Goal: Task Accomplishment & Management: Manage account settings

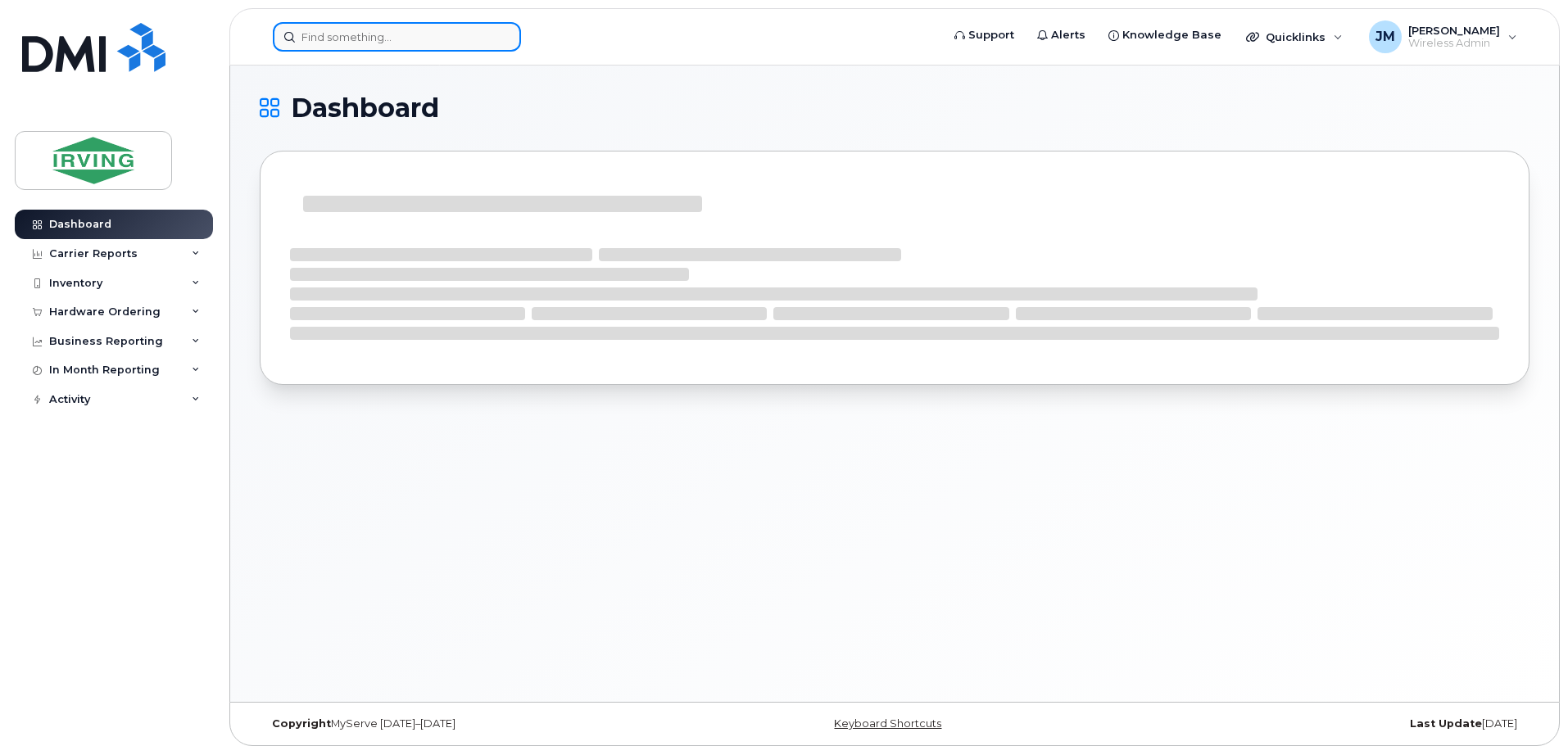
click at [445, 37] on input at bounding box center [397, 37] width 248 height 29
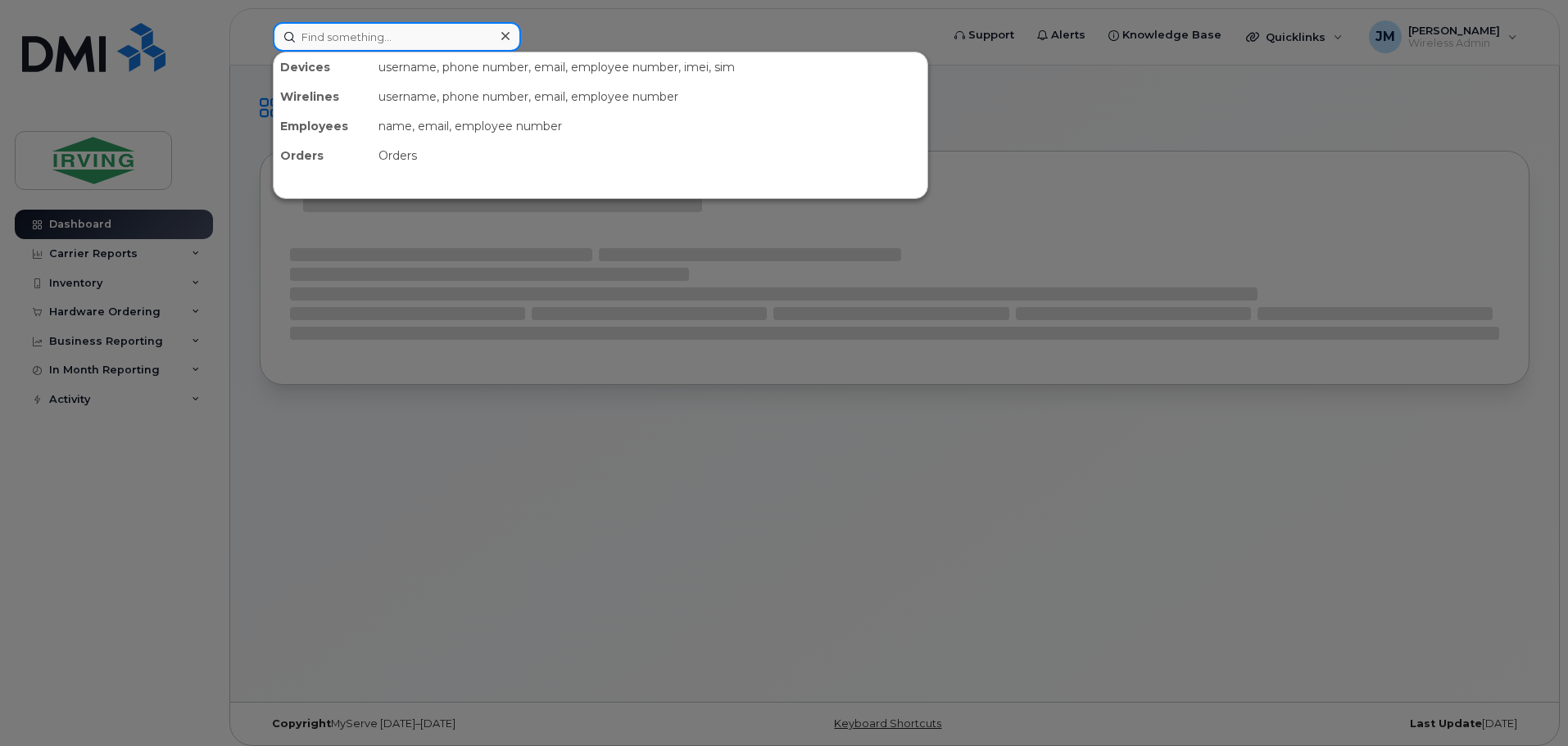
paste input "506-654-2258"
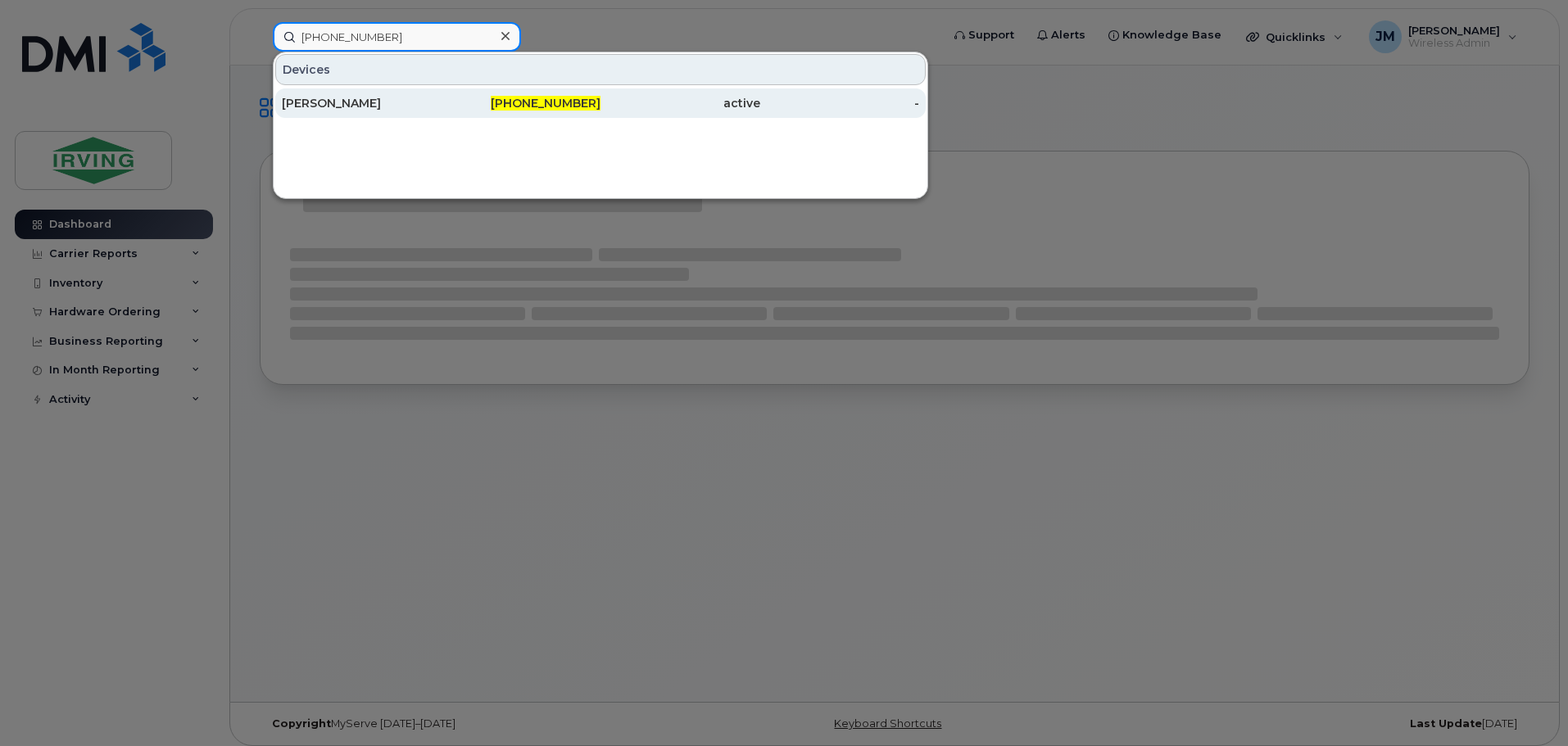
type input "506-654-2258"
drag, startPoint x: 576, startPoint y: 99, endPoint x: 618, endPoint y: 116, distance: 45.3
click at [577, 98] on span "506-654-2258" at bounding box center [546, 103] width 110 height 15
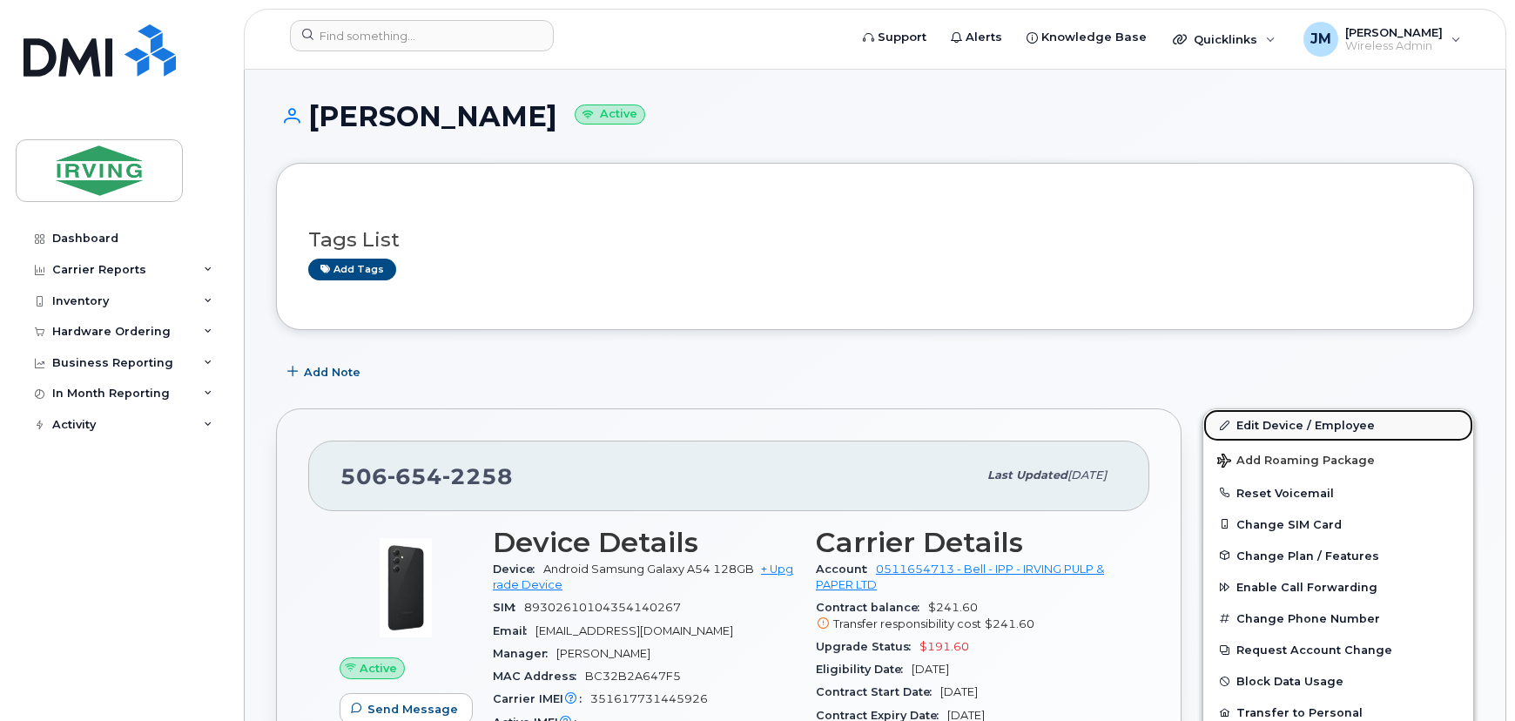
click at [1287, 418] on link "Edit Device / Employee" at bounding box center [1338, 424] width 270 height 31
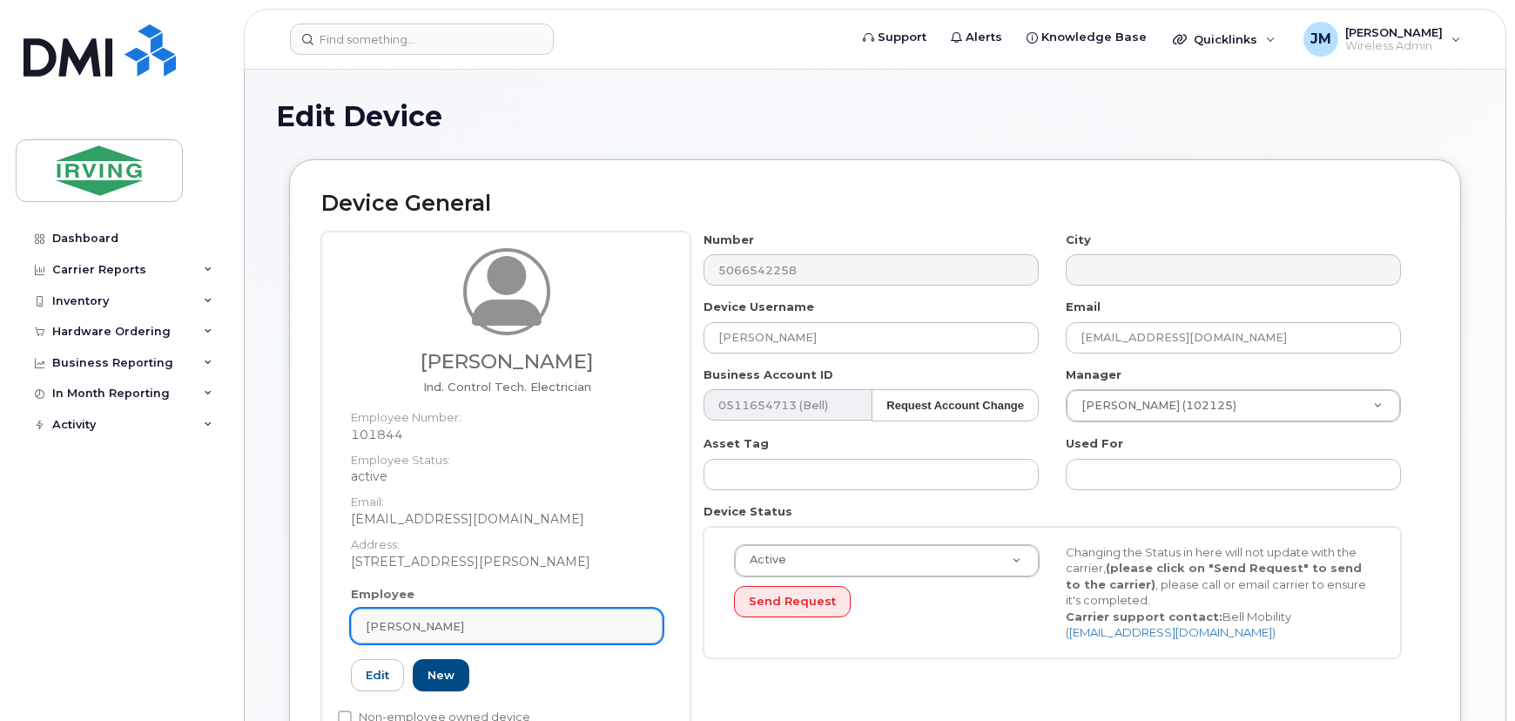
drag, startPoint x: 419, startPoint y: 629, endPoint x: 472, endPoint y: 627, distance: 53.1
click at [426, 628] on span "[PERSON_NAME]" at bounding box center [415, 626] width 98 height 17
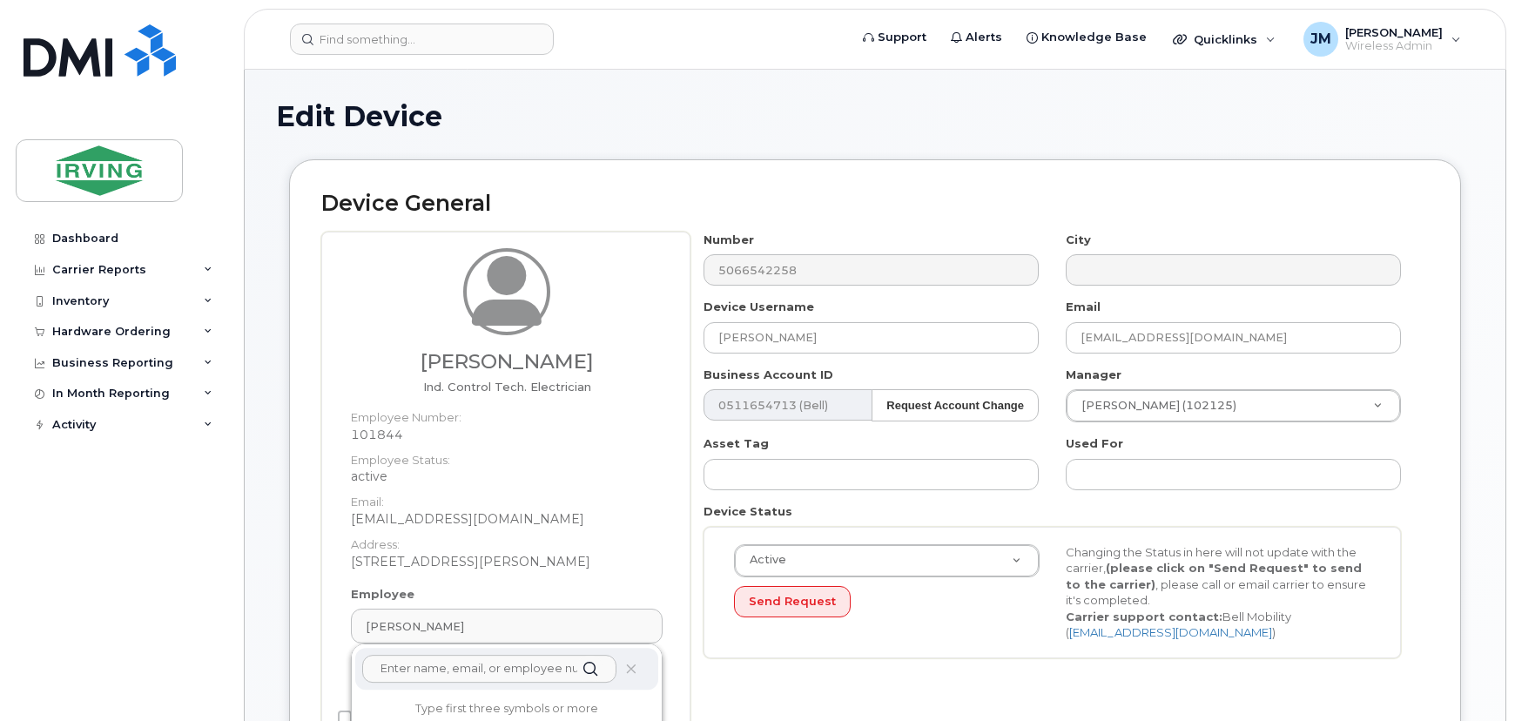
click at [480, 670] on input "text" at bounding box center [489, 669] width 254 height 28
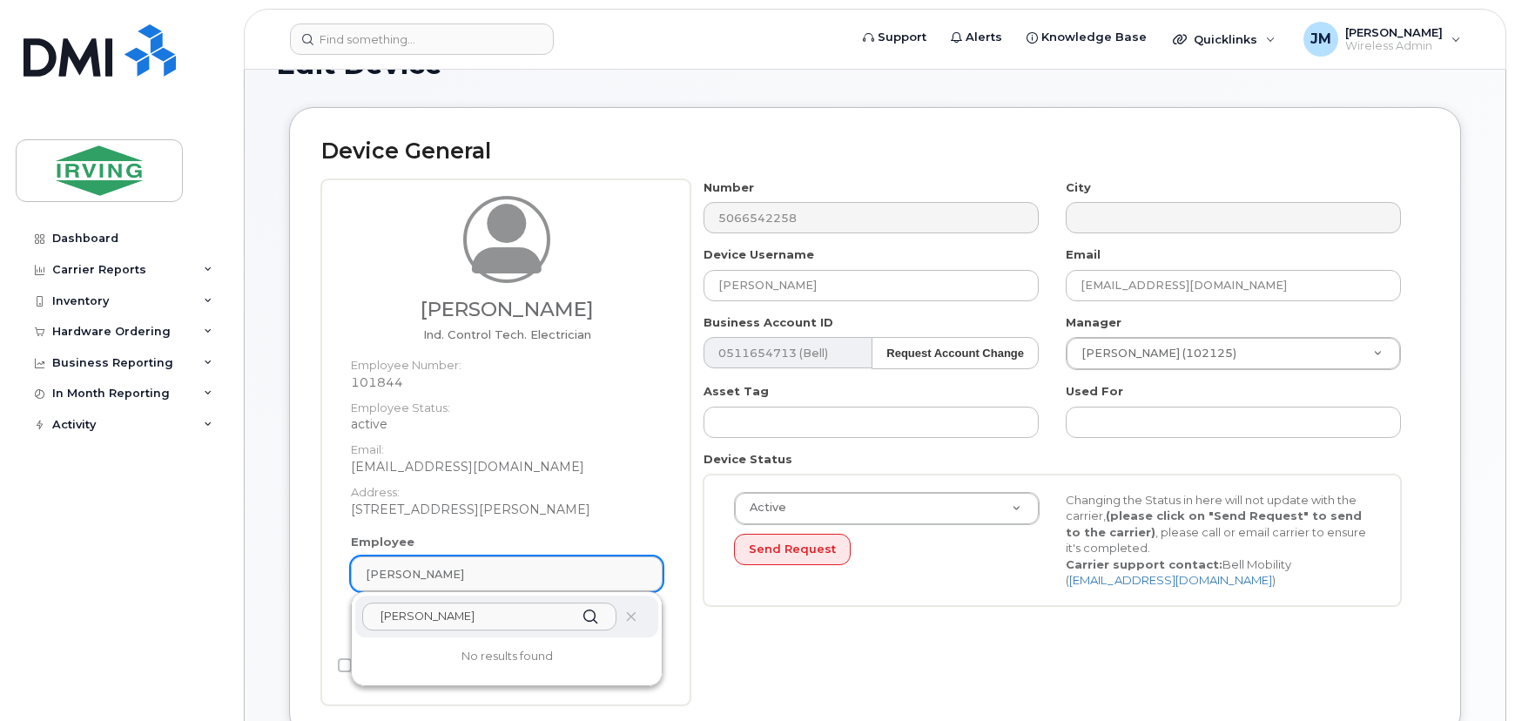
scroll to position [78, 0]
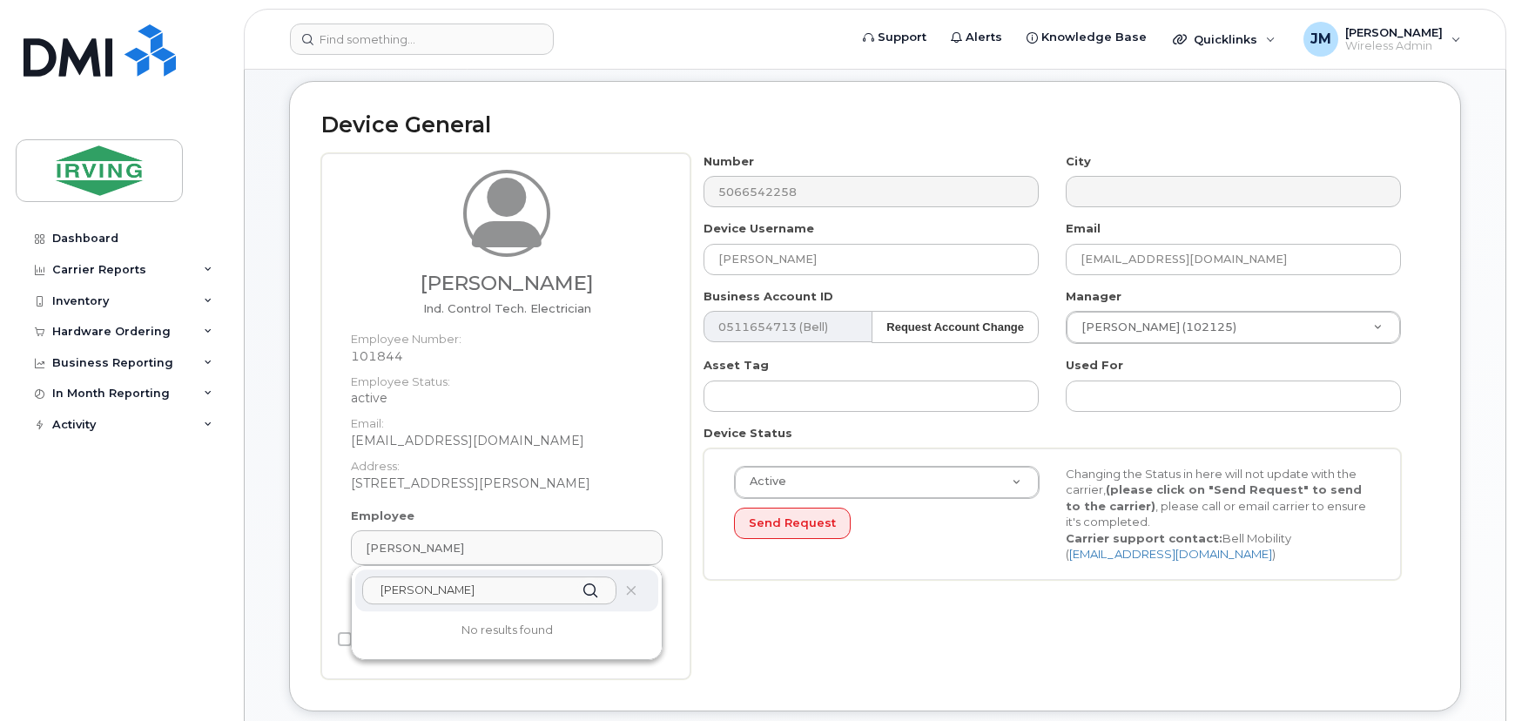
drag, startPoint x: 461, startPoint y: 596, endPoint x: 285, endPoint y: 593, distance: 176.8
click at [285, 592] on div "Device General Alain Picot Ind. Control Tech. Electrician Employee Number: 1018…" at bounding box center [875, 409] width 1198 height 656
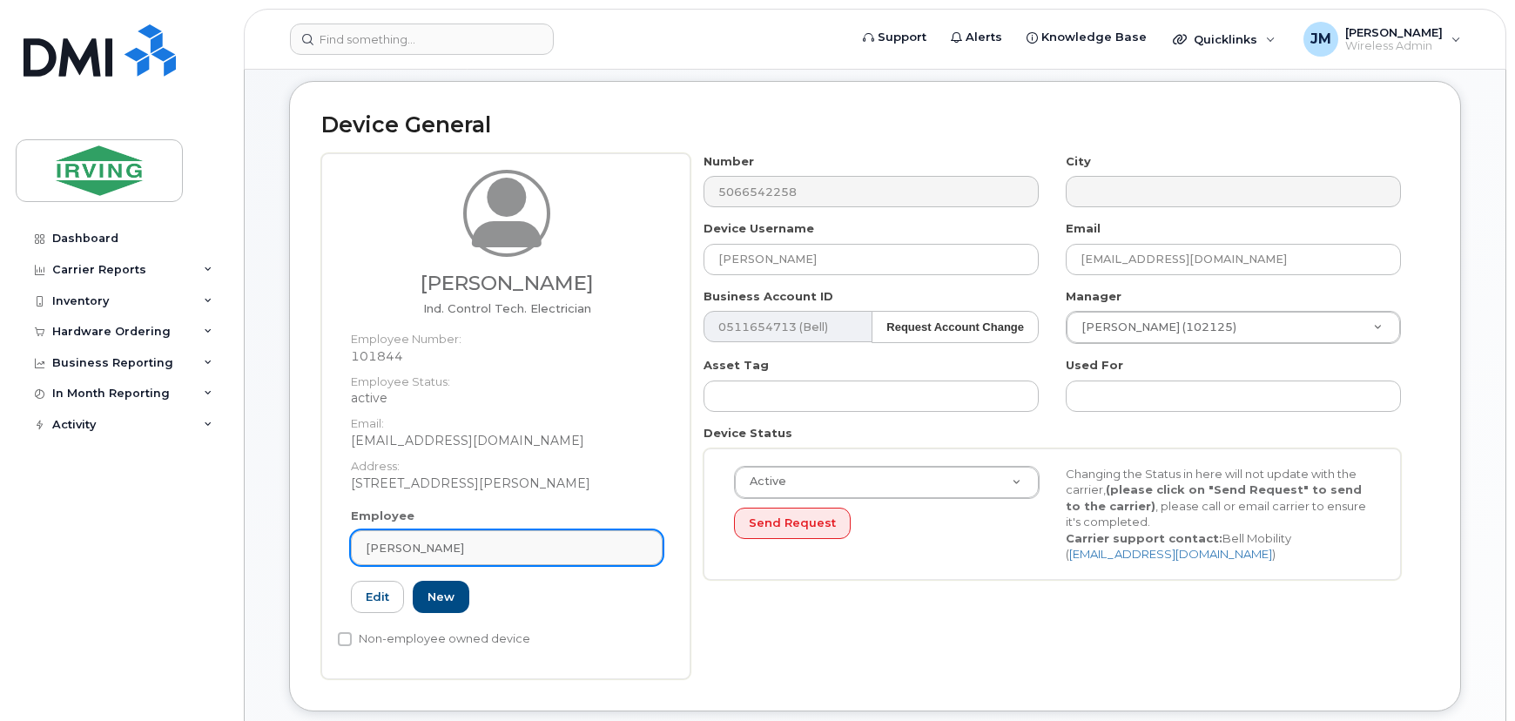
click at [530, 545] on div "[PERSON_NAME]" at bounding box center [507, 548] width 282 height 17
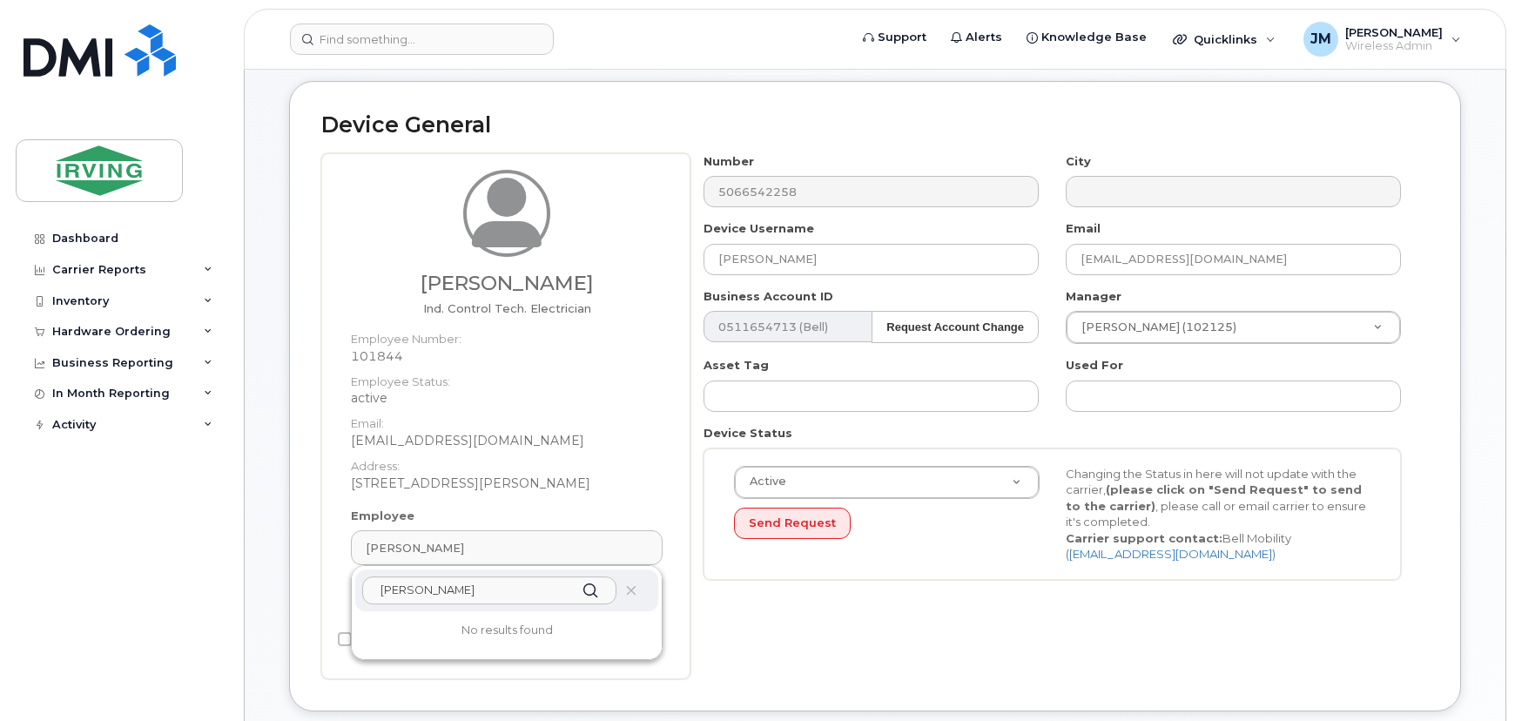
click at [451, 594] on input "nick cul" at bounding box center [489, 590] width 254 height 28
drag, startPoint x: 467, startPoint y: 590, endPoint x: 347, endPoint y: 590, distance: 119.3
click at [347, 590] on div "Employee Alain Picot nick cul No results found 101844 Edit New" at bounding box center [507, 568] width 338 height 121
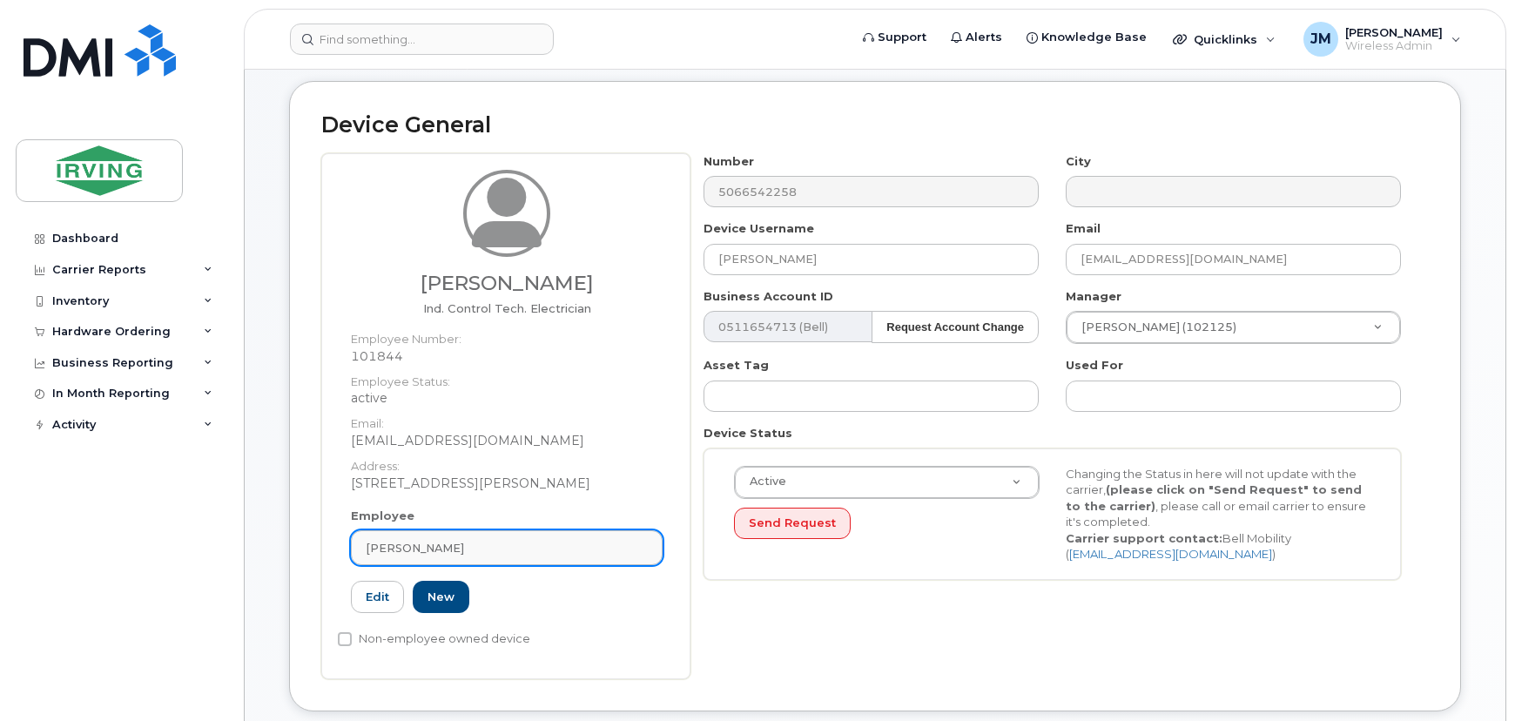
click at [492, 549] on div "[PERSON_NAME]" at bounding box center [507, 548] width 282 height 17
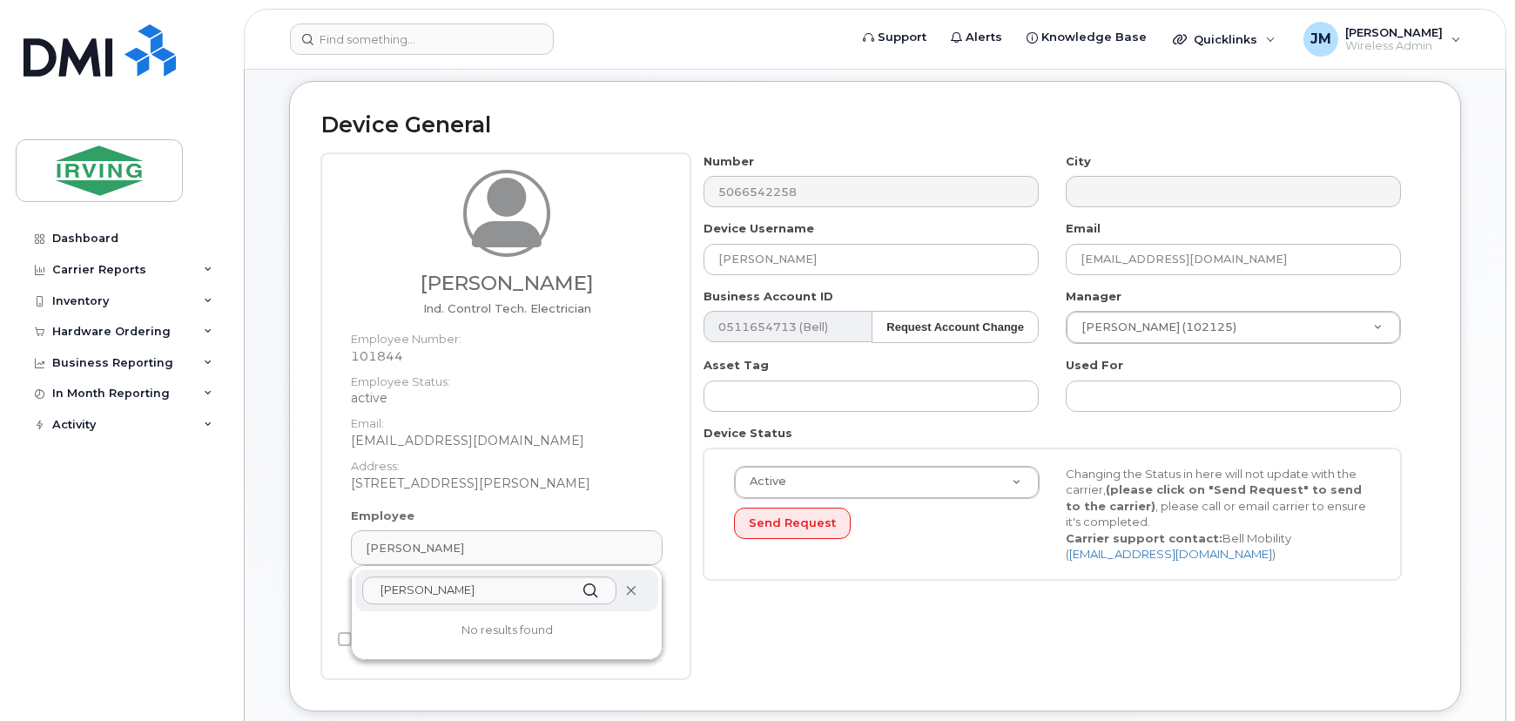
click at [636, 590] on icon at bounding box center [630, 590] width 11 height 11
click at [509, 590] on input "nick cul" at bounding box center [489, 590] width 254 height 28
type input "n"
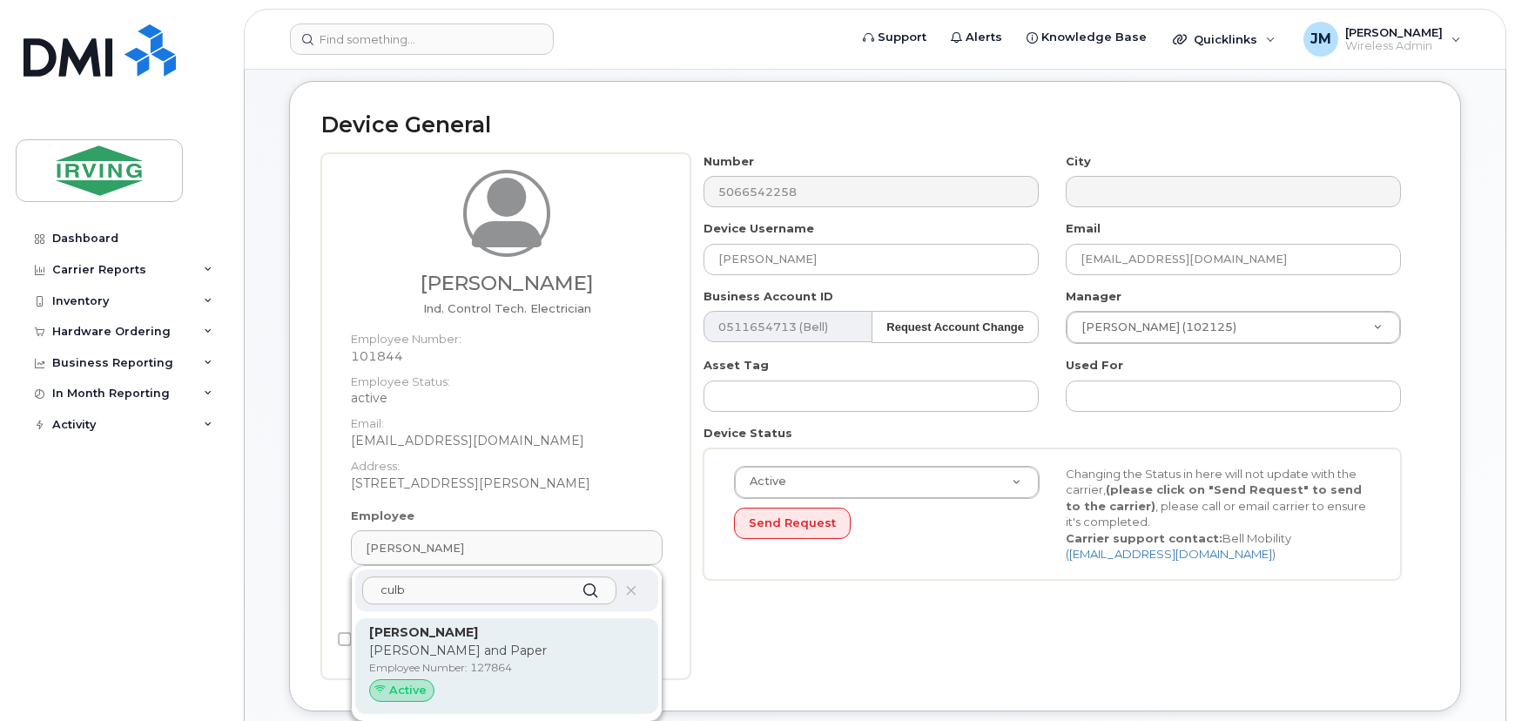
type input "culb"
click at [464, 646] on p "Irving Pulp and Paper" at bounding box center [506, 651] width 275 height 18
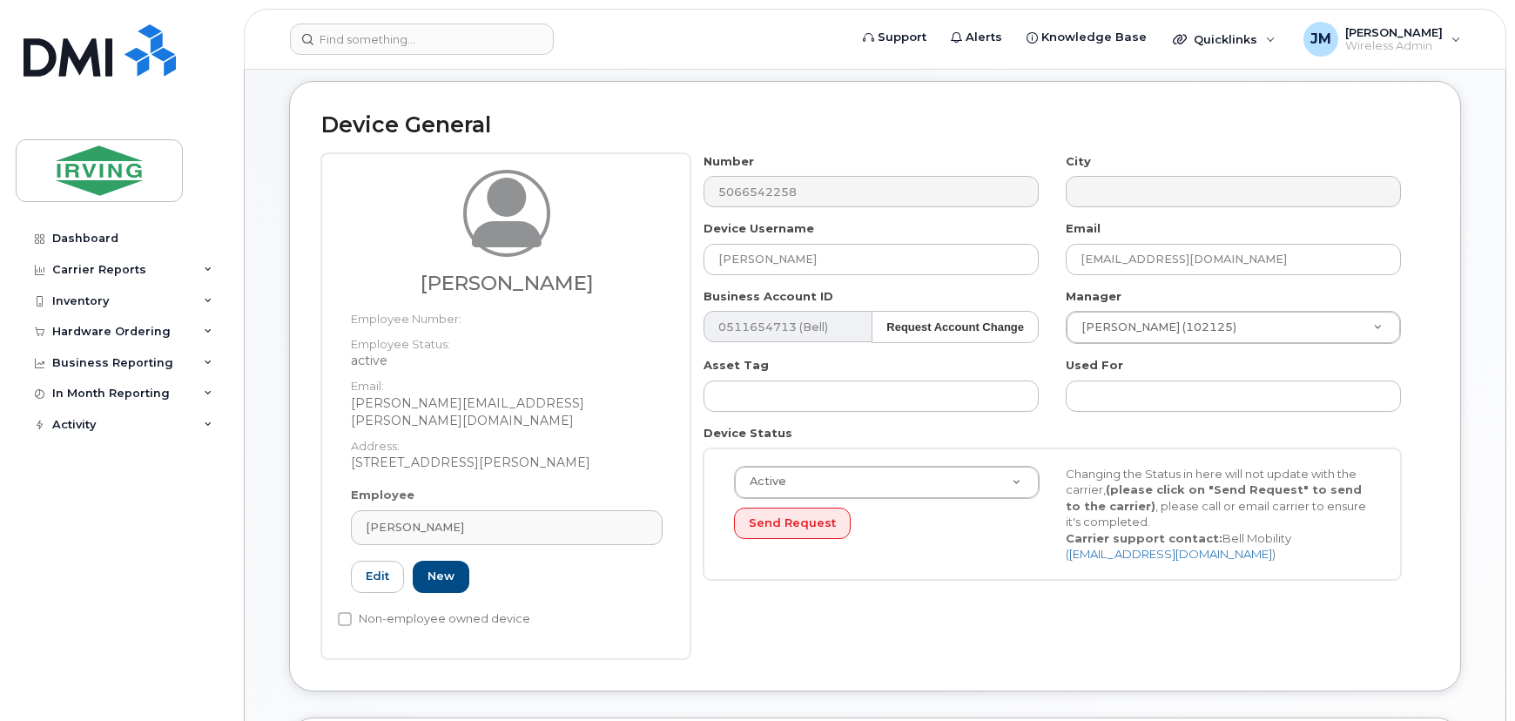
type input "127864"
type input "Nicholas Culberson"
type input "culberson.nicholas@irvingpulp.com"
click at [1113, 395] on input "text" at bounding box center [1233, 395] width 335 height 31
type input "Employee Device"
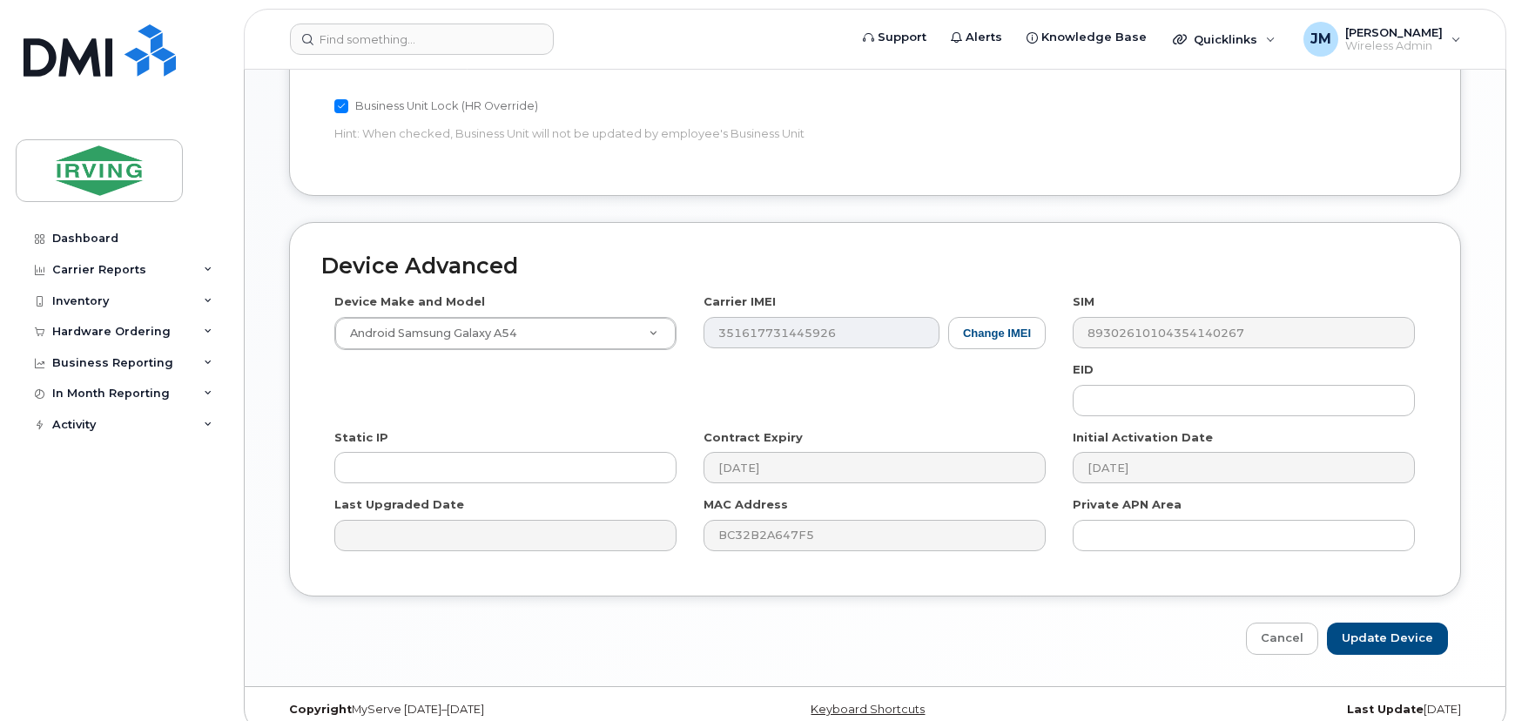
scroll to position [874, 0]
click at [1402, 622] on input "Update Device" at bounding box center [1387, 638] width 121 height 32
type input "Saving..."
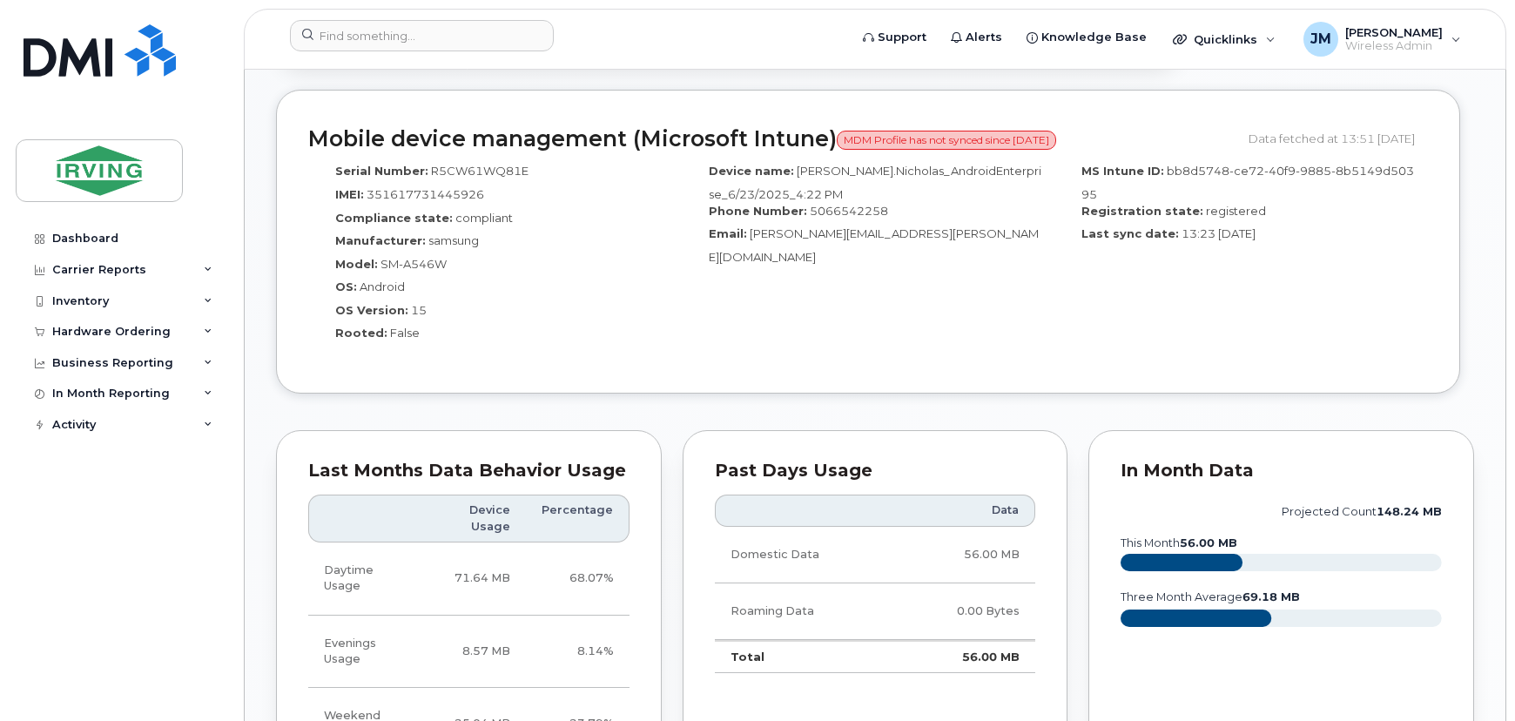
scroll to position [1345, 0]
